Goal: Task Accomplishment & Management: Complete application form

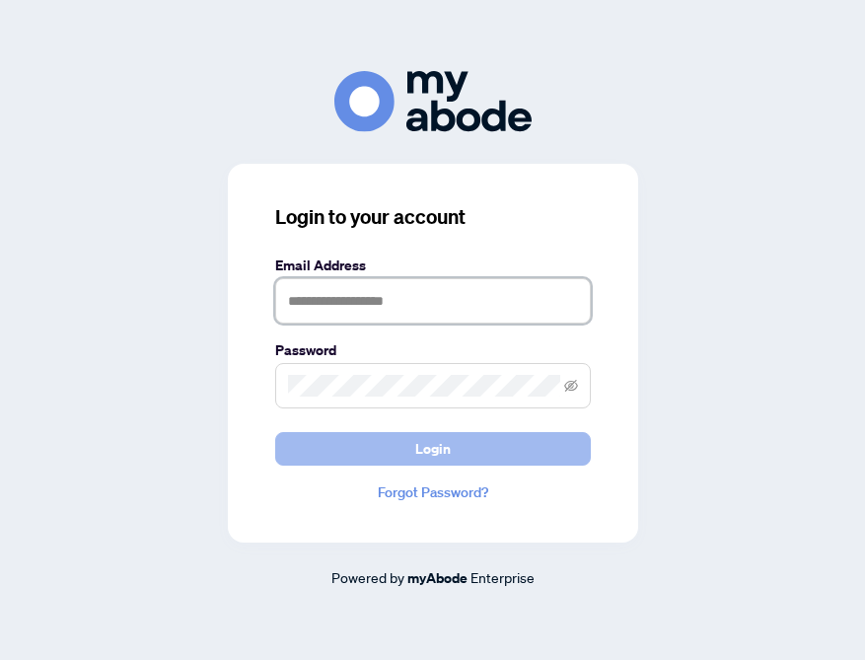
type input "**********"
click at [420, 446] on span "Login" at bounding box center [433, 449] width 36 height 32
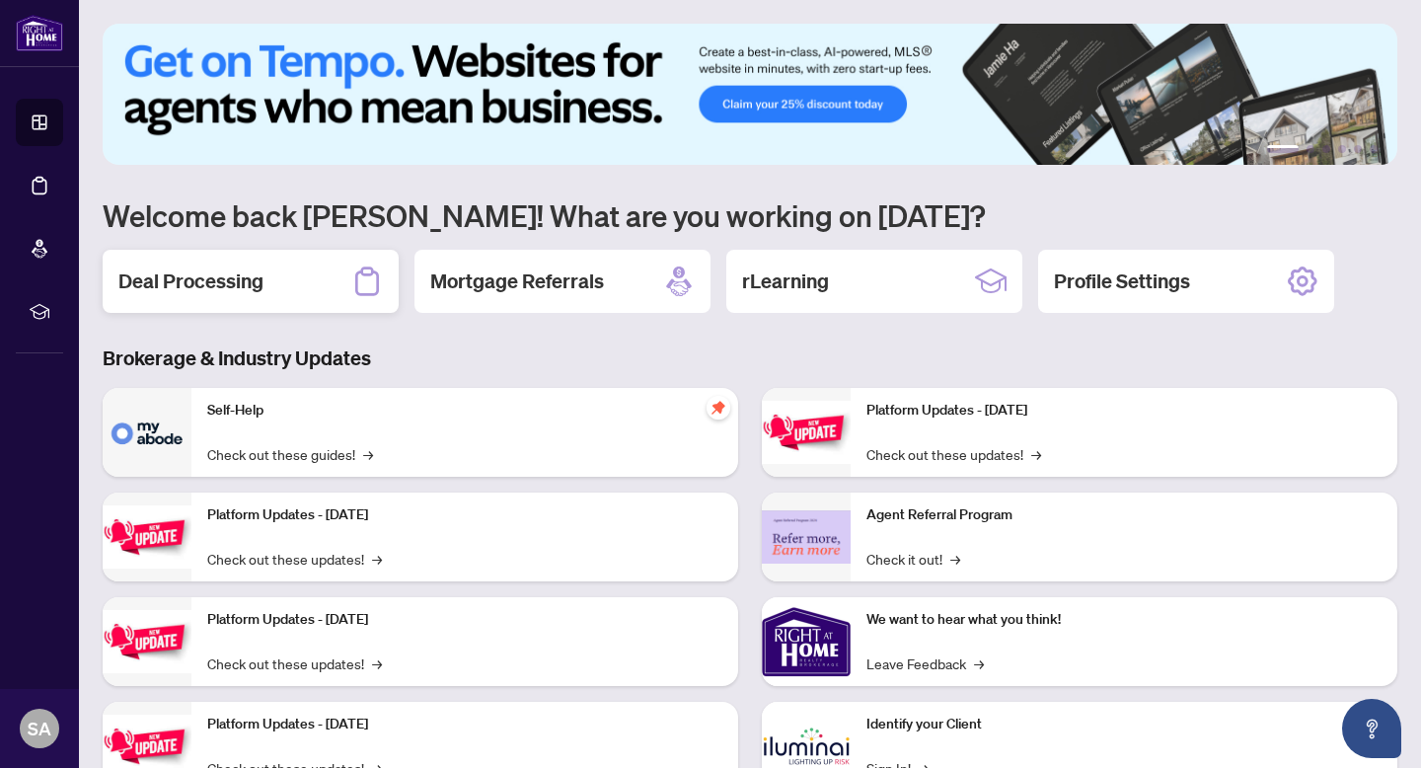
click at [290, 279] on div "Deal Processing" at bounding box center [251, 281] width 296 height 63
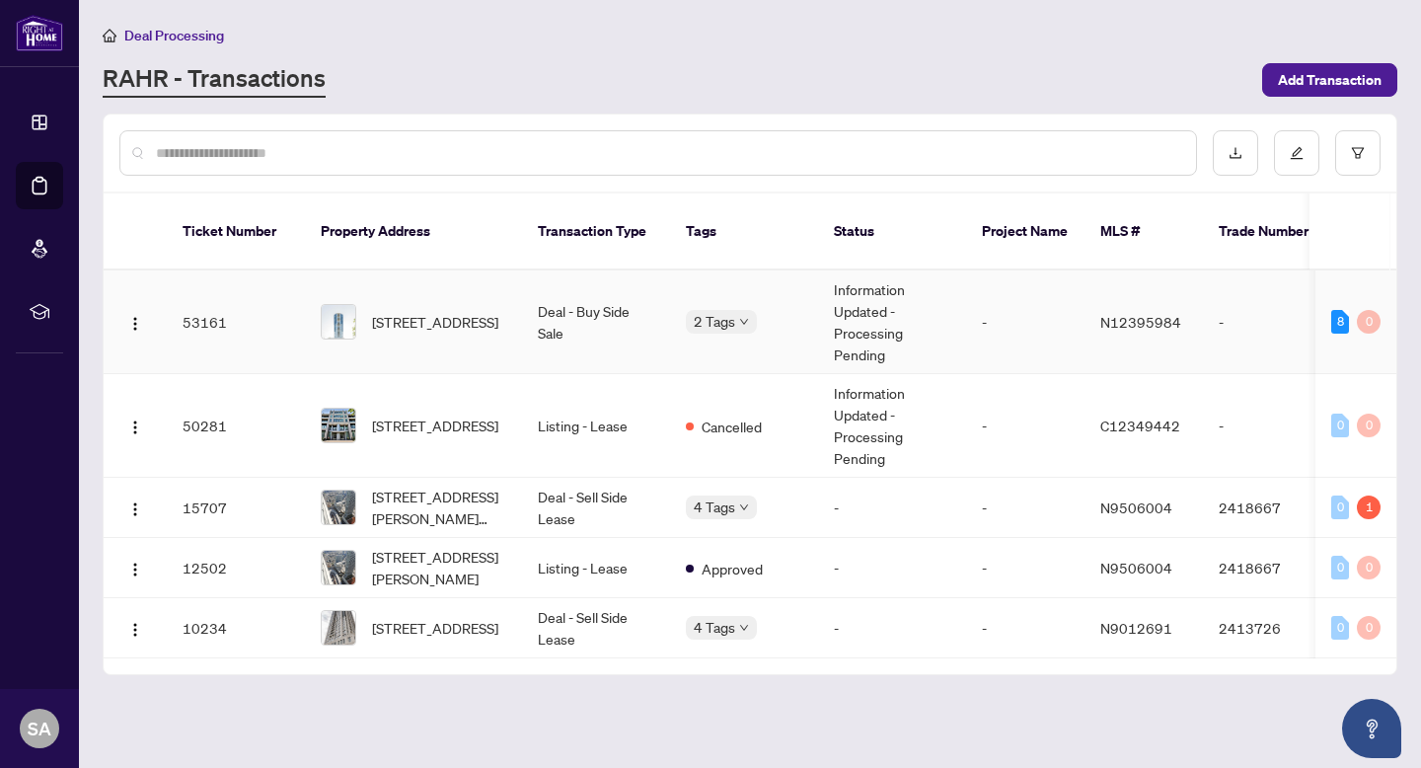
click at [788, 310] on div "2 Tags" at bounding box center [744, 321] width 116 height 23
click at [864, 300] on td "-" at bounding box center [1025, 322] width 118 height 104
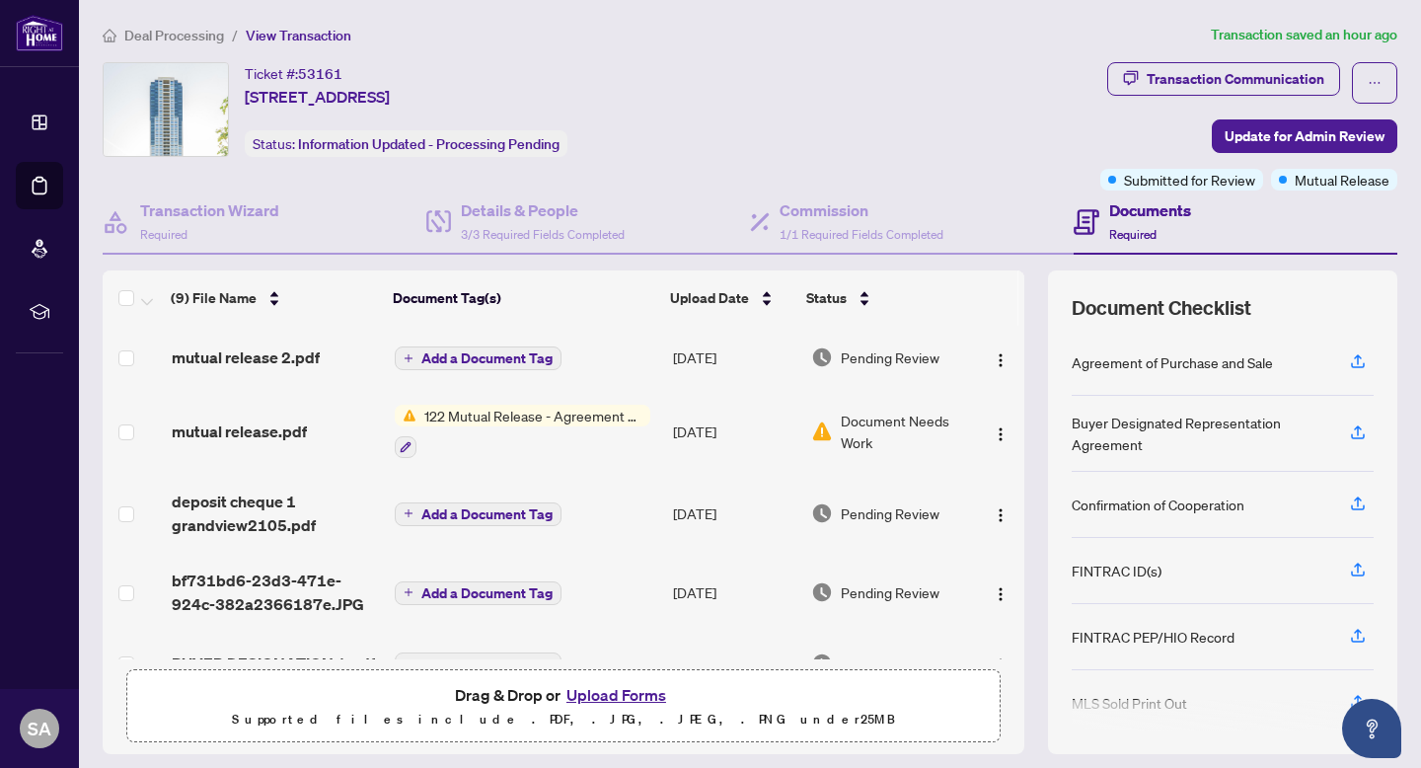
click at [621, 659] on button "Upload Forms" at bounding box center [615, 695] width 111 height 26
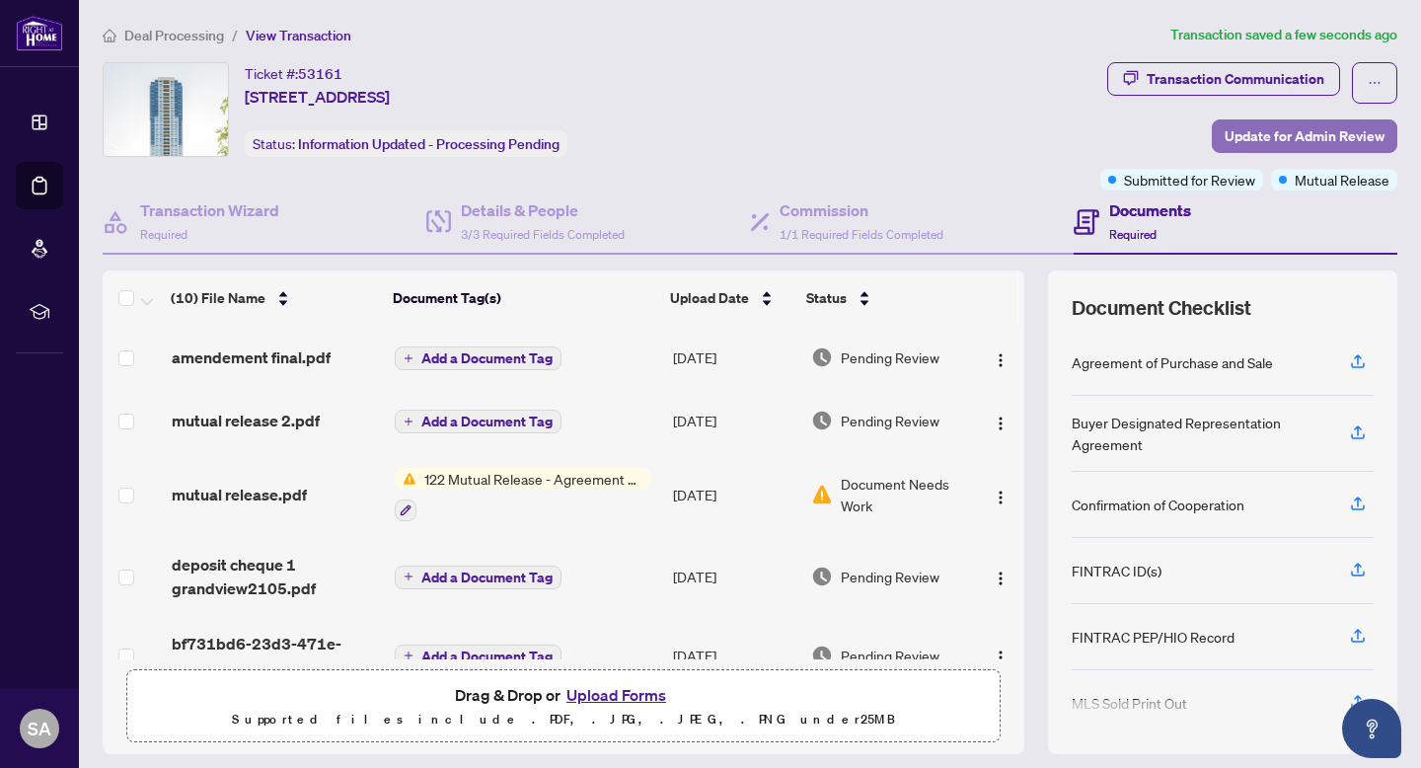
click at [864, 132] on span "Update for Admin Review" at bounding box center [1304, 136] width 160 height 32
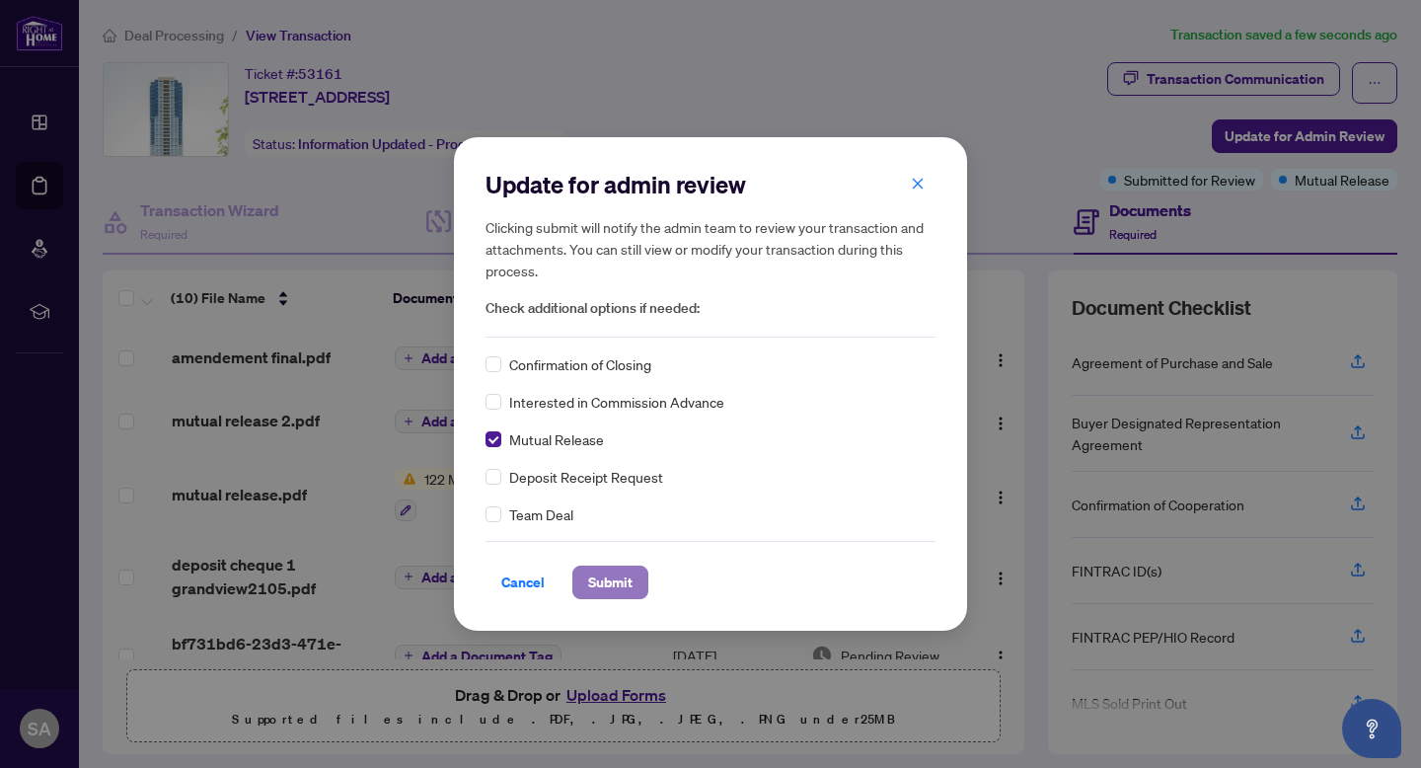
click at [609, 573] on span "Submit" at bounding box center [610, 582] width 44 height 32
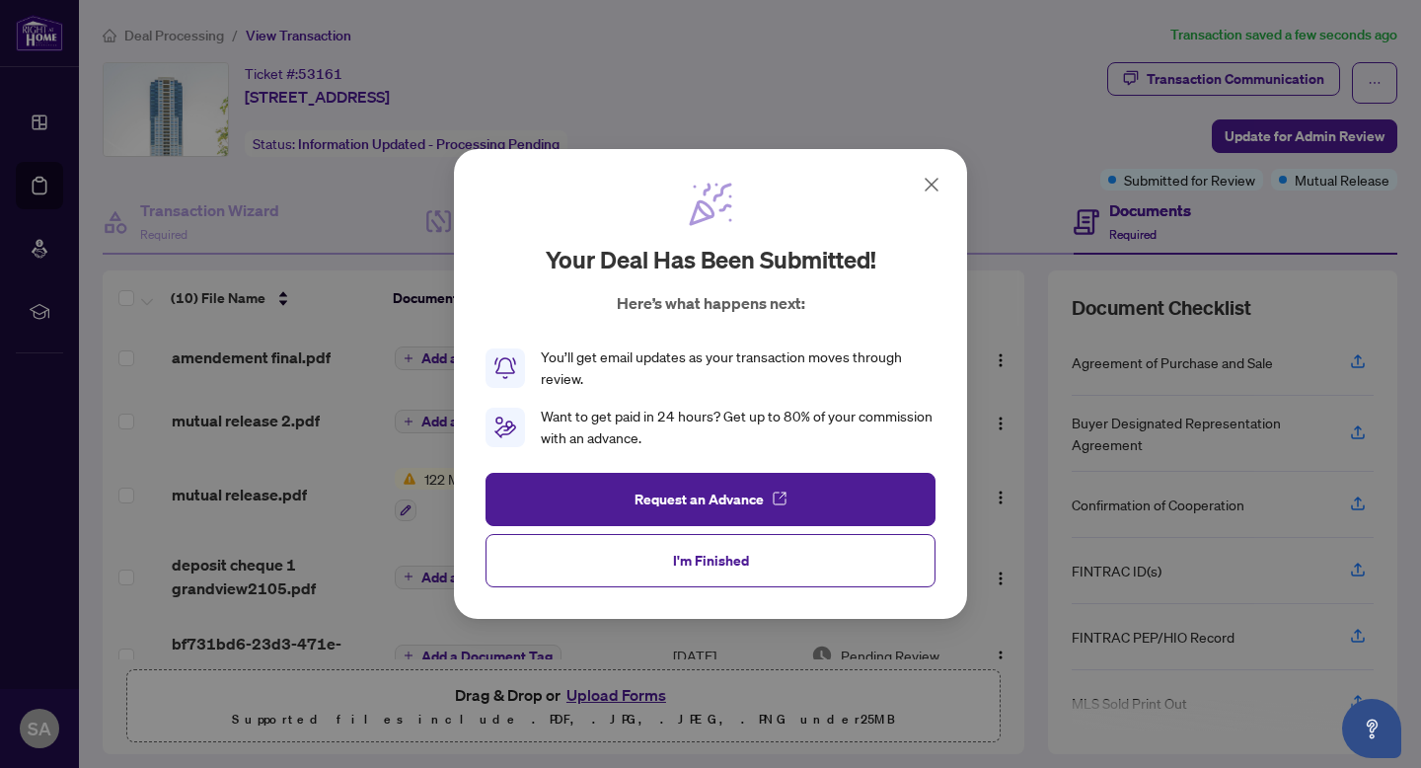
click at [864, 183] on icon at bounding box center [931, 185] width 12 height 12
